Goal: Transaction & Acquisition: Purchase product/service

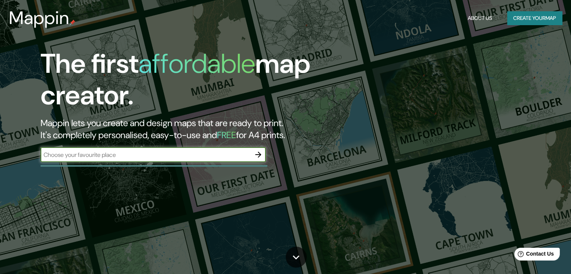
click at [183, 153] on input "text" at bounding box center [146, 155] width 210 height 9
drag, startPoint x: 171, startPoint y: 159, endPoint x: 126, endPoint y: 152, distance: 45.3
click at [126, 152] on input "text" at bounding box center [146, 155] width 210 height 9
paste input "[PERSON_NAME], [GEOGRAPHIC_DATA] (San [PERSON_NAME] 777)."
type input "[PERSON_NAME], [GEOGRAPHIC_DATA] (San [PERSON_NAME] 777)"
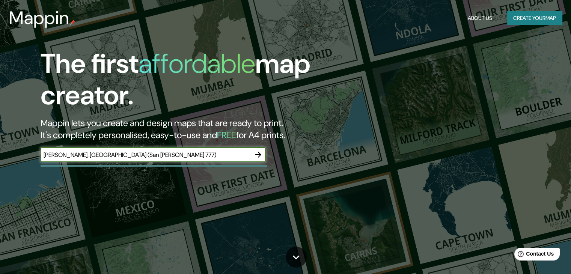
click at [261, 155] on icon "button" at bounding box center [258, 154] width 9 height 9
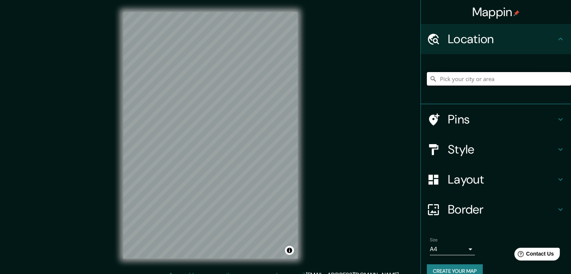
click at [488, 81] on input "Pick your city or area" at bounding box center [499, 79] width 144 height 14
paste input "[PERSON_NAME], [GEOGRAPHIC_DATA] (San [PERSON_NAME] 777)."
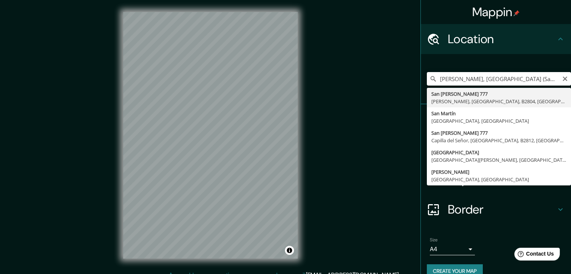
type input "[STREET_ADDRESS][PERSON_NAME]"
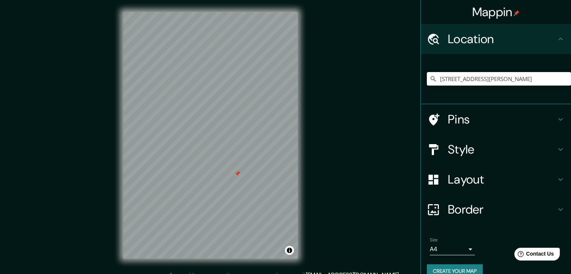
click at [458, 121] on h4 "Pins" at bounding box center [502, 119] width 108 height 15
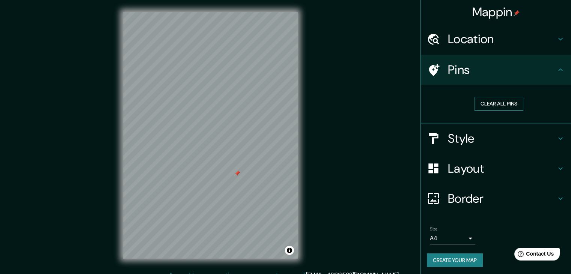
click at [503, 105] on button "Clear all pins" at bounding box center [499, 104] width 49 height 14
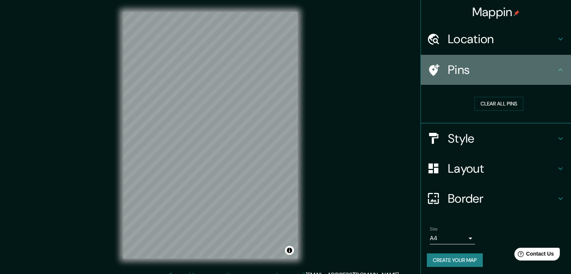
click at [476, 80] on div "Pins" at bounding box center [496, 70] width 150 height 30
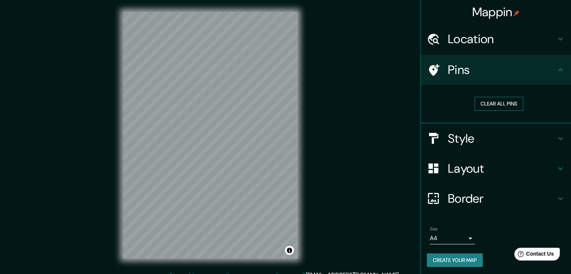
click at [484, 106] on button "Clear all pins" at bounding box center [499, 104] width 49 height 14
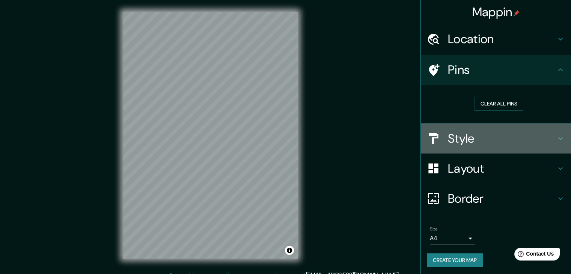
click at [474, 142] on h4 "Style" at bounding box center [502, 138] width 108 height 15
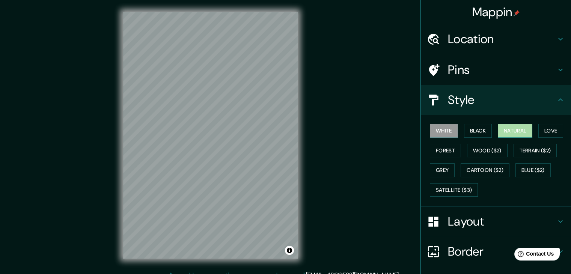
click at [516, 134] on button "Natural" at bounding box center [515, 131] width 35 height 14
click at [470, 134] on button "Black" at bounding box center [478, 131] width 28 height 14
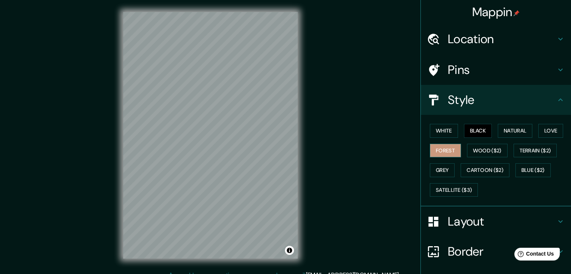
click at [453, 154] on button "Forest" at bounding box center [445, 151] width 31 height 14
click at [477, 154] on button "Wood ($2)" at bounding box center [487, 151] width 41 height 14
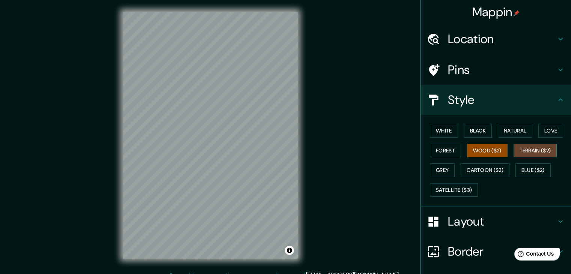
click at [519, 151] on button "Terrain ($2)" at bounding box center [536, 151] width 44 height 14
click at [445, 169] on button "Grey" at bounding box center [442, 170] width 25 height 14
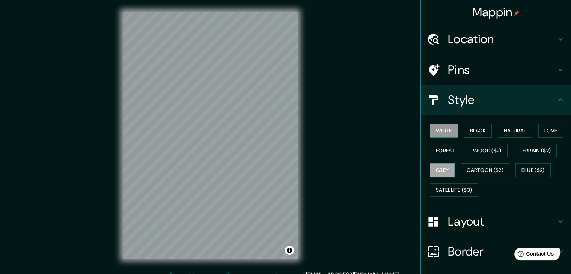
click at [439, 129] on button "White" at bounding box center [444, 131] width 28 height 14
click at [549, 129] on button "Love" at bounding box center [551, 131] width 25 height 14
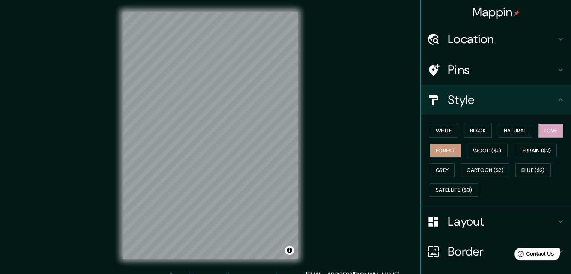
click at [443, 151] on button "Forest" at bounding box center [445, 151] width 31 height 14
click at [513, 130] on button "Natural" at bounding box center [515, 131] width 35 height 14
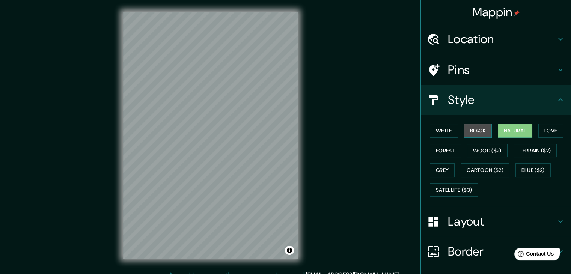
click at [484, 133] on button "Black" at bounding box center [478, 131] width 28 height 14
click at [477, 75] on h4 "Pins" at bounding box center [502, 69] width 108 height 15
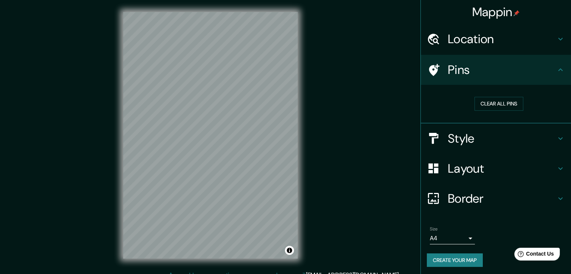
click at [463, 74] on h4 "Pins" at bounding box center [502, 69] width 108 height 15
click at [556, 72] on icon at bounding box center [560, 69] width 9 height 9
drag, startPoint x: 503, startPoint y: 104, endPoint x: 449, endPoint y: 118, distance: 56.3
click at [502, 104] on button "Clear all pins" at bounding box center [499, 104] width 49 height 14
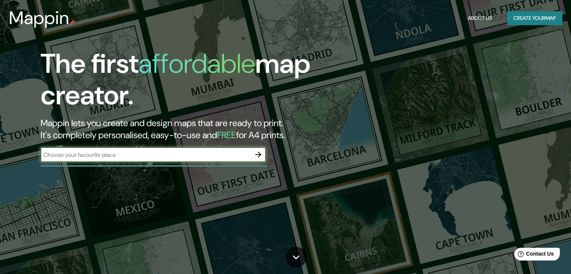
click at [186, 151] on input "text" at bounding box center [146, 155] width 210 height 9
click at [185, 155] on input "text" at bounding box center [146, 155] width 210 height 9
type input "[PERSON_NAME], [GEOGRAPHIC_DATA] (San [PERSON_NAME] 777)."
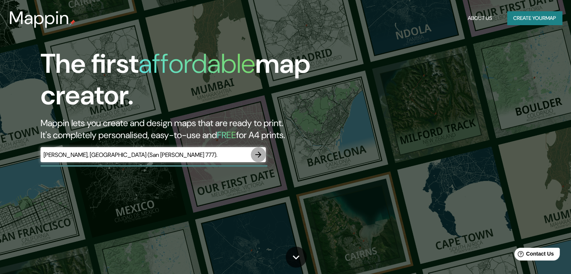
click at [261, 158] on icon "button" at bounding box center [258, 154] width 9 height 9
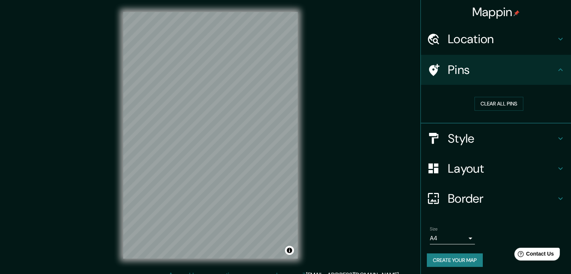
click at [534, 41] on h4 "Location" at bounding box center [502, 39] width 108 height 15
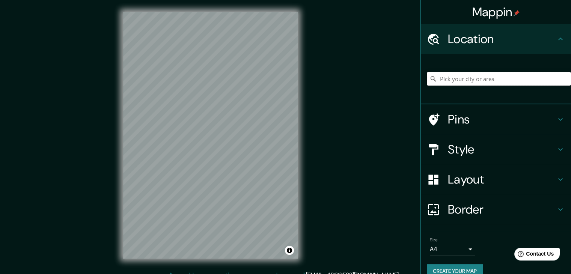
click at [495, 80] on input "Pick your city or area" at bounding box center [499, 79] width 144 height 14
paste input "[PERSON_NAME], [GEOGRAPHIC_DATA] (San [PERSON_NAME] 777)."
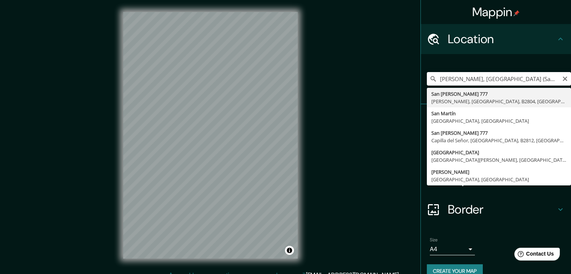
type input "[STREET_ADDRESS][PERSON_NAME]"
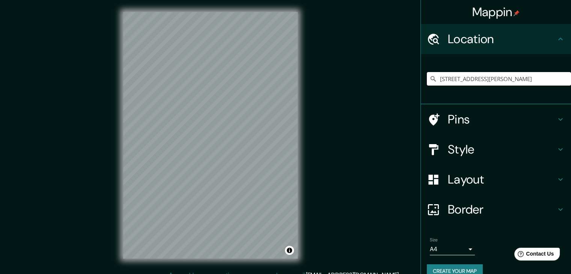
click at [480, 155] on h4 "Style" at bounding box center [502, 149] width 108 height 15
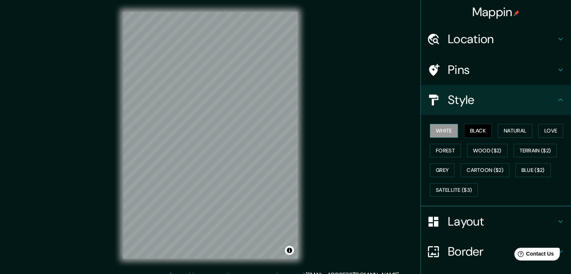
click at [448, 131] on button "White" at bounding box center [444, 131] width 28 height 14
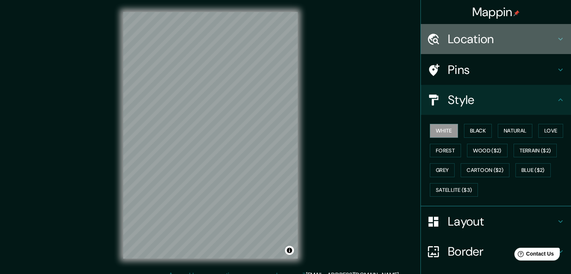
click at [496, 45] on h4 "Location" at bounding box center [502, 39] width 108 height 15
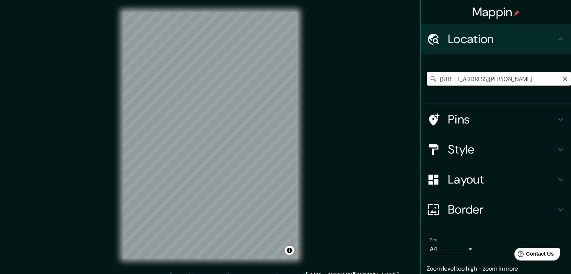
click at [551, 78] on input "[STREET_ADDRESS][PERSON_NAME]" at bounding box center [499, 79] width 144 height 14
click at [548, 82] on input "[STREET_ADDRESS][PERSON_NAME]" at bounding box center [499, 79] width 144 height 14
click at [526, 82] on input "[STREET_ADDRESS][PERSON_NAME]" at bounding box center [499, 79] width 144 height 14
click at [541, 82] on input "[STREET_ADDRESS][PERSON_NAME]" at bounding box center [499, 79] width 144 height 14
click at [543, 82] on input "[STREET_ADDRESS][PERSON_NAME]" at bounding box center [499, 79] width 144 height 14
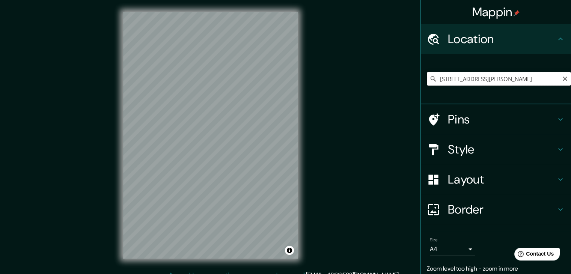
click at [547, 80] on input "[STREET_ADDRESS][PERSON_NAME]" at bounding box center [499, 79] width 144 height 14
click at [548, 80] on input "[STREET_ADDRESS][PERSON_NAME]" at bounding box center [499, 79] width 144 height 14
click at [517, 80] on input "[STREET_ADDRESS][PERSON_NAME]" at bounding box center [499, 79] width 144 height 14
click at [535, 83] on input "[STREET_ADDRESS][PERSON_NAME]" at bounding box center [499, 79] width 144 height 14
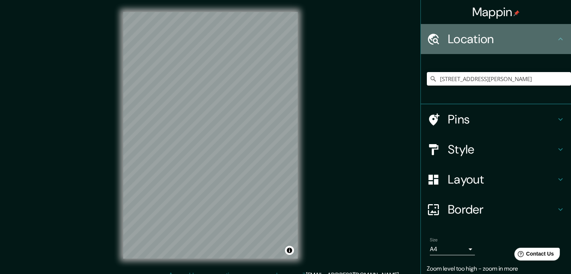
click at [485, 51] on div "Location" at bounding box center [496, 39] width 150 height 30
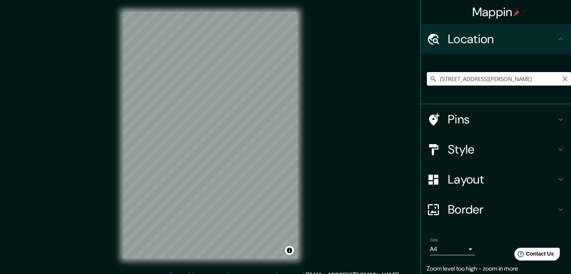
click at [563, 80] on icon "Clear" at bounding box center [565, 79] width 5 height 5
click at [501, 80] on input "Pick your city or area" at bounding box center [499, 79] width 144 height 14
paste input "[PERSON_NAME], [GEOGRAPHIC_DATA] (San [PERSON_NAME] 777)."
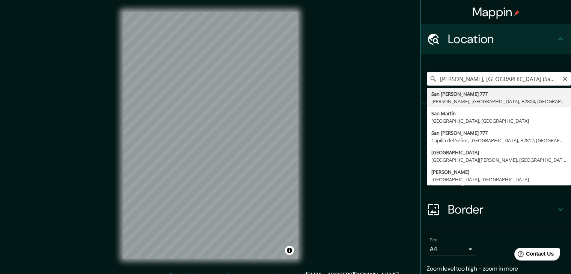
type input "[STREET_ADDRESS][PERSON_NAME]"
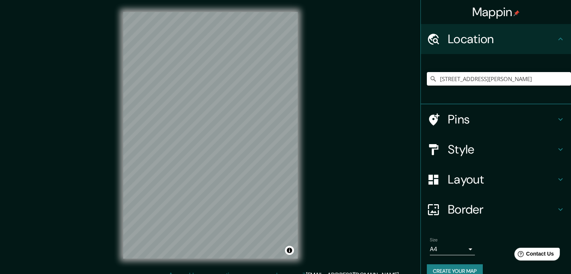
click at [460, 124] on h4 "Pins" at bounding box center [502, 119] width 108 height 15
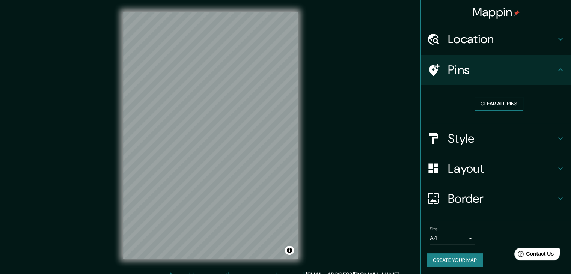
click at [502, 103] on button "Clear all pins" at bounding box center [499, 104] width 49 height 14
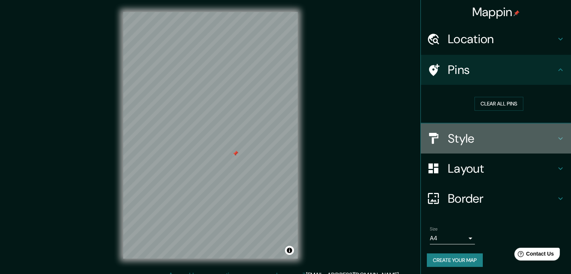
click at [467, 145] on h4 "Style" at bounding box center [502, 138] width 108 height 15
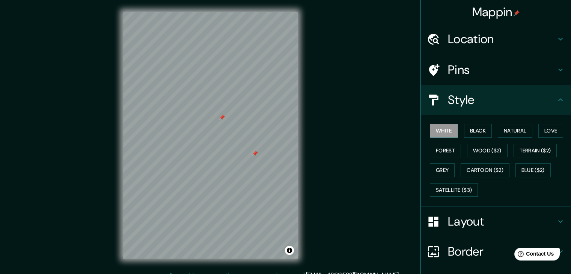
click at [255, 152] on div at bounding box center [255, 154] width 6 height 6
click at [472, 131] on button "Black" at bounding box center [478, 131] width 28 height 14
click at [508, 133] on button "Natural" at bounding box center [515, 131] width 35 height 14
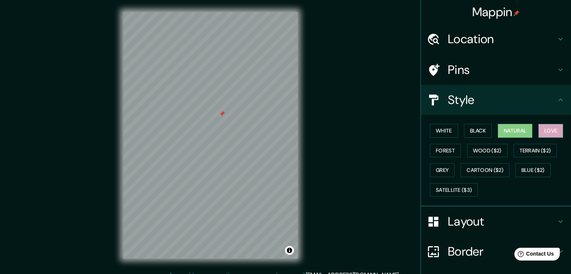
click at [547, 131] on button "Love" at bounding box center [551, 131] width 25 height 14
click at [439, 152] on button "Forest" at bounding box center [445, 151] width 31 height 14
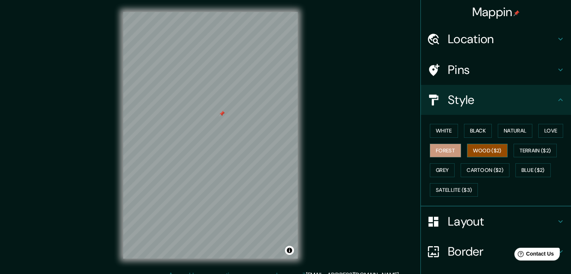
click at [481, 151] on button "Wood ($2)" at bounding box center [487, 151] width 41 height 14
click at [533, 152] on button "Terrain ($2)" at bounding box center [536, 151] width 44 height 14
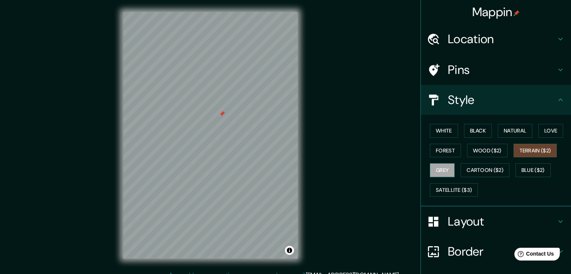
click at [439, 166] on button "Grey" at bounding box center [442, 170] width 25 height 14
click at [470, 254] on h4 "Border" at bounding box center [502, 251] width 108 height 15
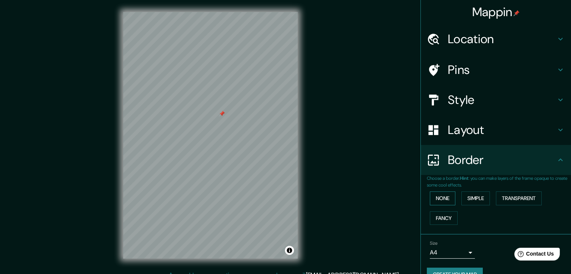
click at [441, 200] on button "None" at bounding box center [443, 199] width 26 height 14
click at [478, 202] on button "Simple" at bounding box center [476, 199] width 29 height 14
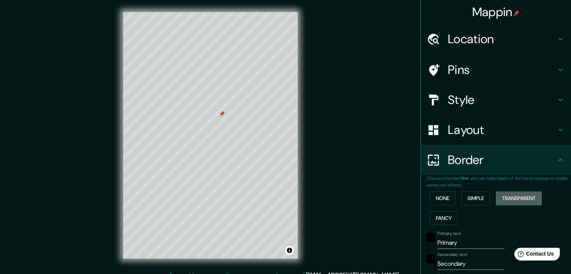
click at [508, 199] on button "Transparent" at bounding box center [519, 199] width 46 height 14
click at [436, 201] on button "None" at bounding box center [443, 199] width 26 height 14
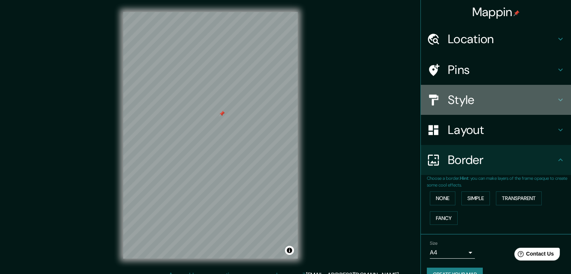
click at [480, 107] on div "Style" at bounding box center [496, 100] width 150 height 30
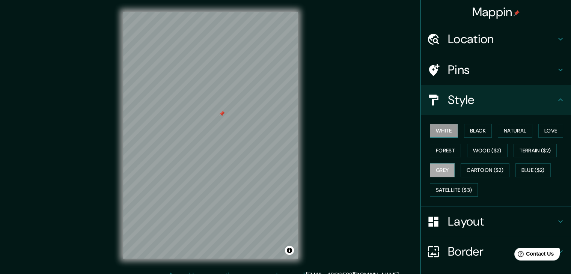
click at [440, 131] on button "White" at bounding box center [444, 131] width 28 height 14
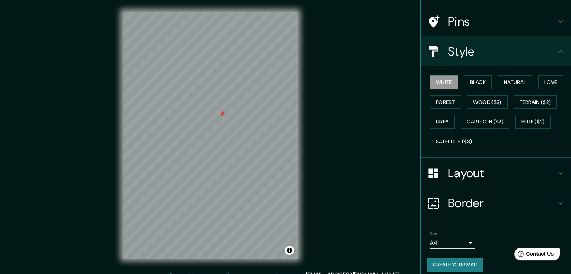
scroll to position [54, 0]
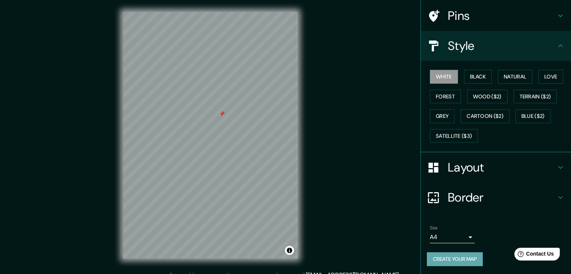
click at [466, 257] on button "Create your map" at bounding box center [455, 259] width 56 height 14
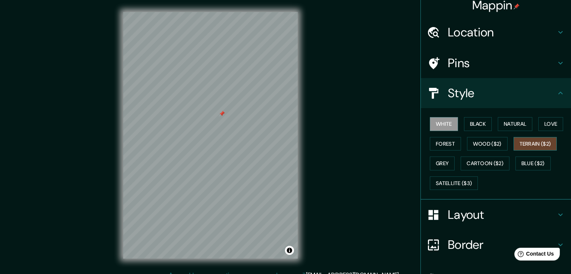
scroll to position [0, 0]
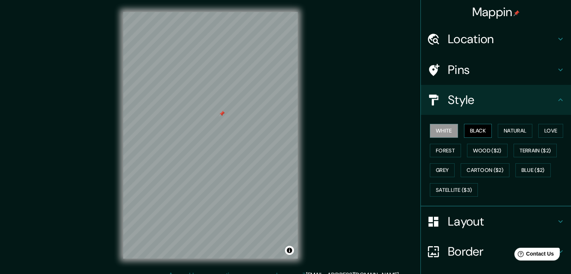
click at [477, 133] on button "Black" at bounding box center [478, 131] width 28 height 14
click at [508, 134] on button "Natural" at bounding box center [515, 131] width 35 height 14
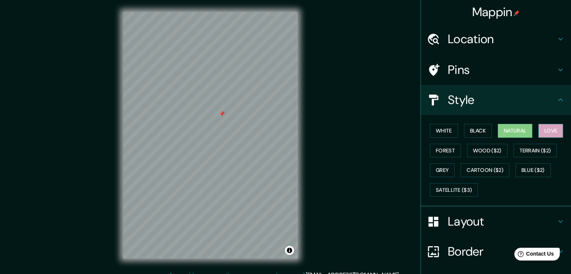
click at [554, 136] on button "Love" at bounding box center [551, 131] width 25 height 14
drag, startPoint x: 451, startPoint y: 149, endPoint x: 444, endPoint y: 159, distance: 11.9
click at [451, 149] on button "Forest" at bounding box center [445, 151] width 31 height 14
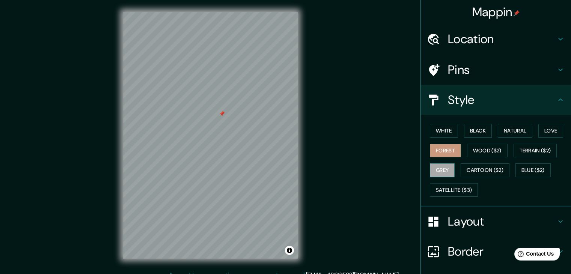
click at [439, 172] on button "Grey" at bounding box center [442, 170] width 25 height 14
click at [445, 157] on div "White Black Natural Love Forest Wood ($2) Terrain ($2) Grey Cartoon ($2) Blue (…" at bounding box center [499, 160] width 144 height 79
click at [440, 152] on button "Forest" at bounding box center [445, 151] width 31 height 14
click at [441, 167] on button "Grey" at bounding box center [442, 170] width 25 height 14
click at [494, 151] on button "Wood ($2)" at bounding box center [487, 151] width 41 height 14
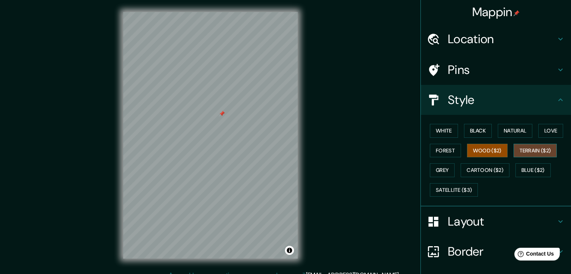
click at [550, 150] on button "Terrain ($2)" at bounding box center [536, 151] width 44 height 14
click at [498, 169] on button "Cartoon ($2)" at bounding box center [485, 170] width 49 height 14
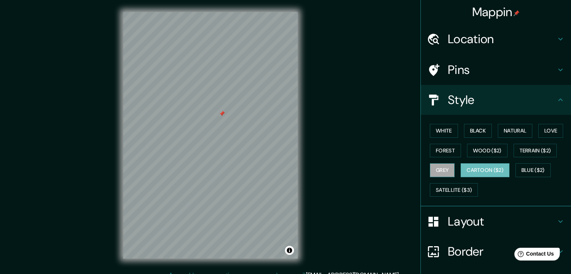
click at [445, 171] on button "Grey" at bounding box center [442, 170] width 25 height 14
click at [441, 134] on button "White" at bounding box center [444, 131] width 28 height 14
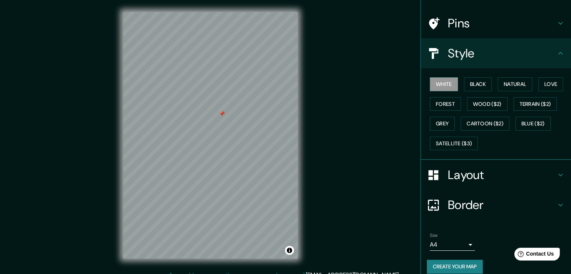
scroll to position [54, 0]
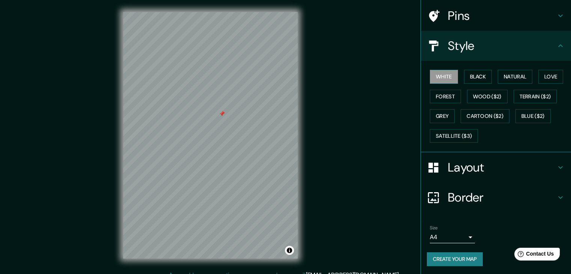
click at [454, 172] on h4 "Layout" at bounding box center [502, 167] width 108 height 15
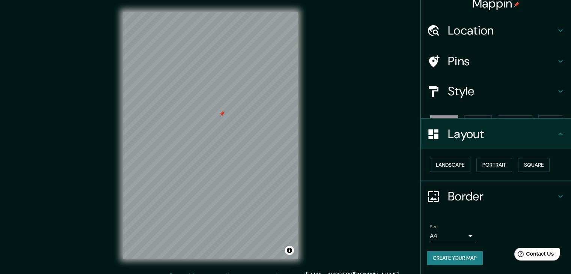
scroll to position [0, 0]
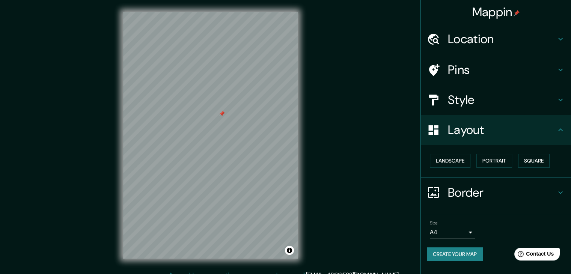
click at [463, 256] on button "Create your map" at bounding box center [455, 254] width 56 height 14
click at [456, 163] on button "Landscape" at bounding box center [450, 161] width 41 height 14
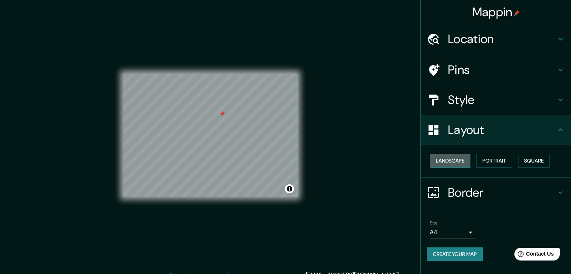
click at [463, 164] on button "Landscape" at bounding box center [450, 161] width 41 height 14
click at [500, 164] on button "Portrait" at bounding box center [495, 161] width 36 height 14
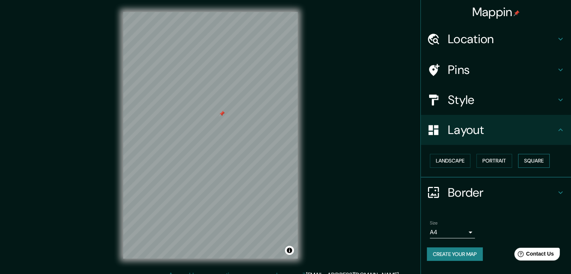
click at [526, 162] on button "Square" at bounding box center [534, 161] width 32 height 14
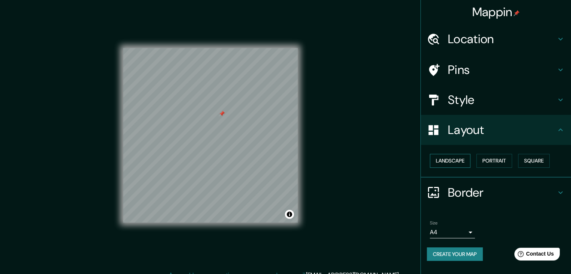
click at [445, 161] on button "Landscape" at bounding box center [450, 161] width 41 height 14
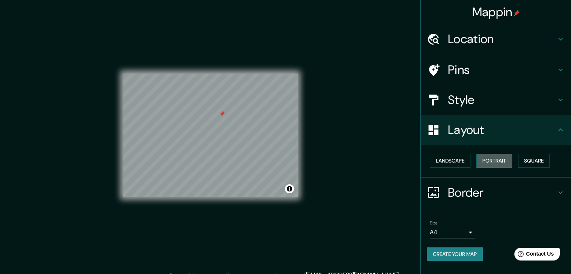
click at [486, 161] on button "Portrait" at bounding box center [495, 161] width 36 height 14
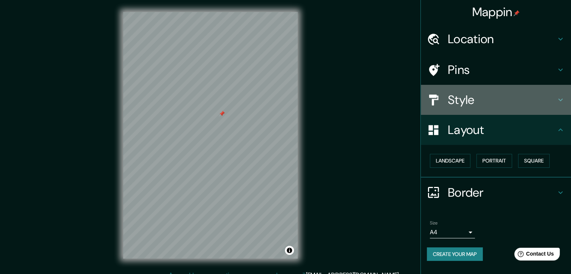
click at [479, 99] on h4 "Style" at bounding box center [502, 99] width 108 height 15
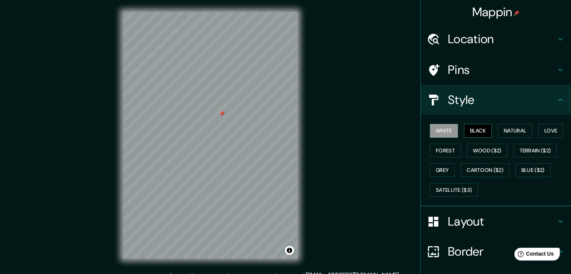
click at [470, 130] on button "Black" at bounding box center [478, 131] width 28 height 14
click at [505, 133] on button "Natural" at bounding box center [515, 131] width 35 height 14
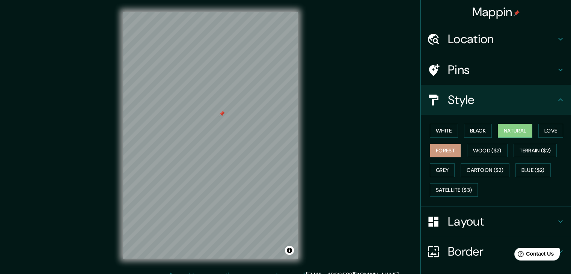
click at [444, 154] on button "Forest" at bounding box center [445, 151] width 31 height 14
click at [442, 170] on button "Grey" at bounding box center [442, 170] width 25 height 14
